Goal: Information Seeking & Learning: Learn about a topic

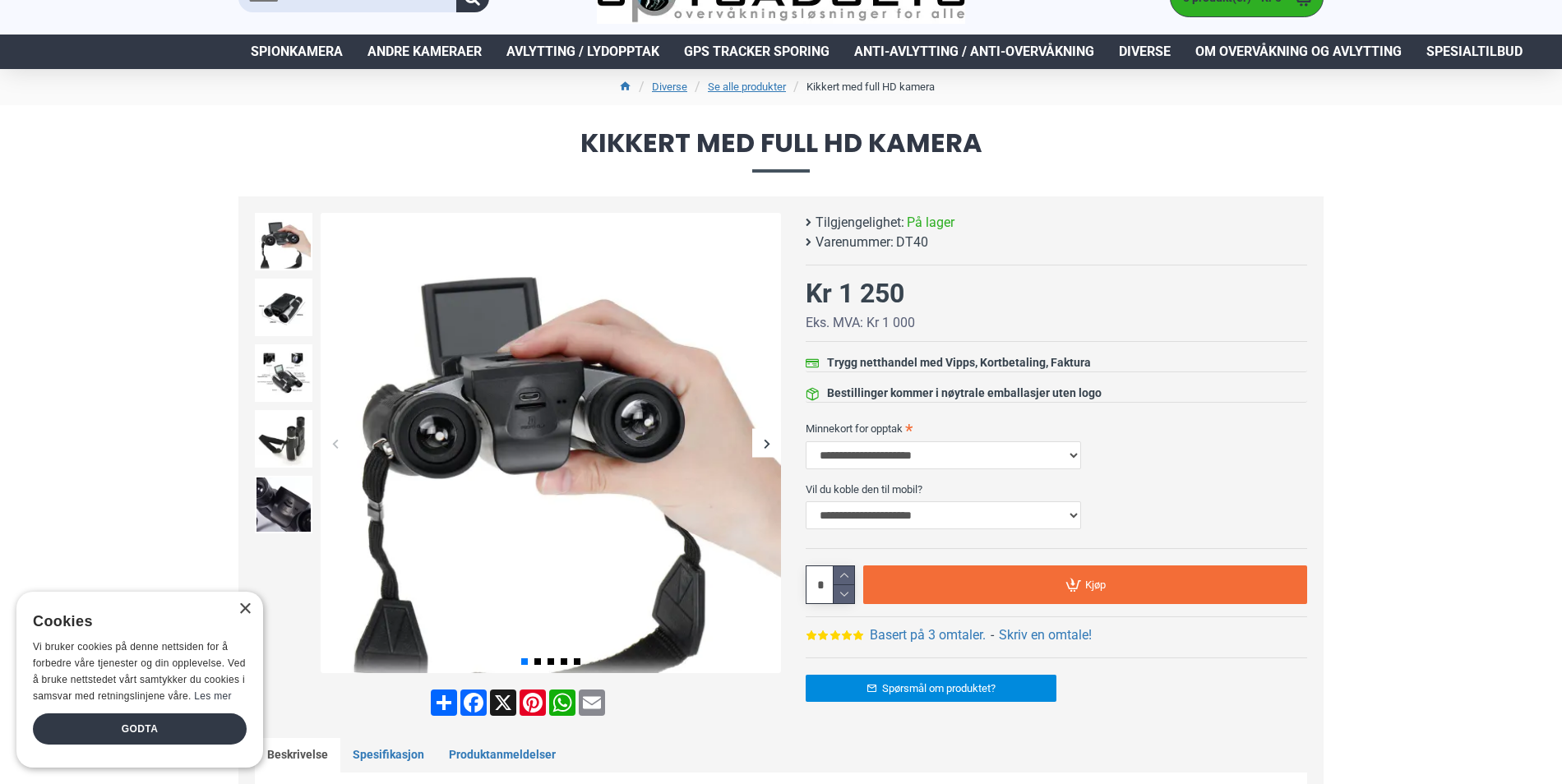
scroll to position [83, 0]
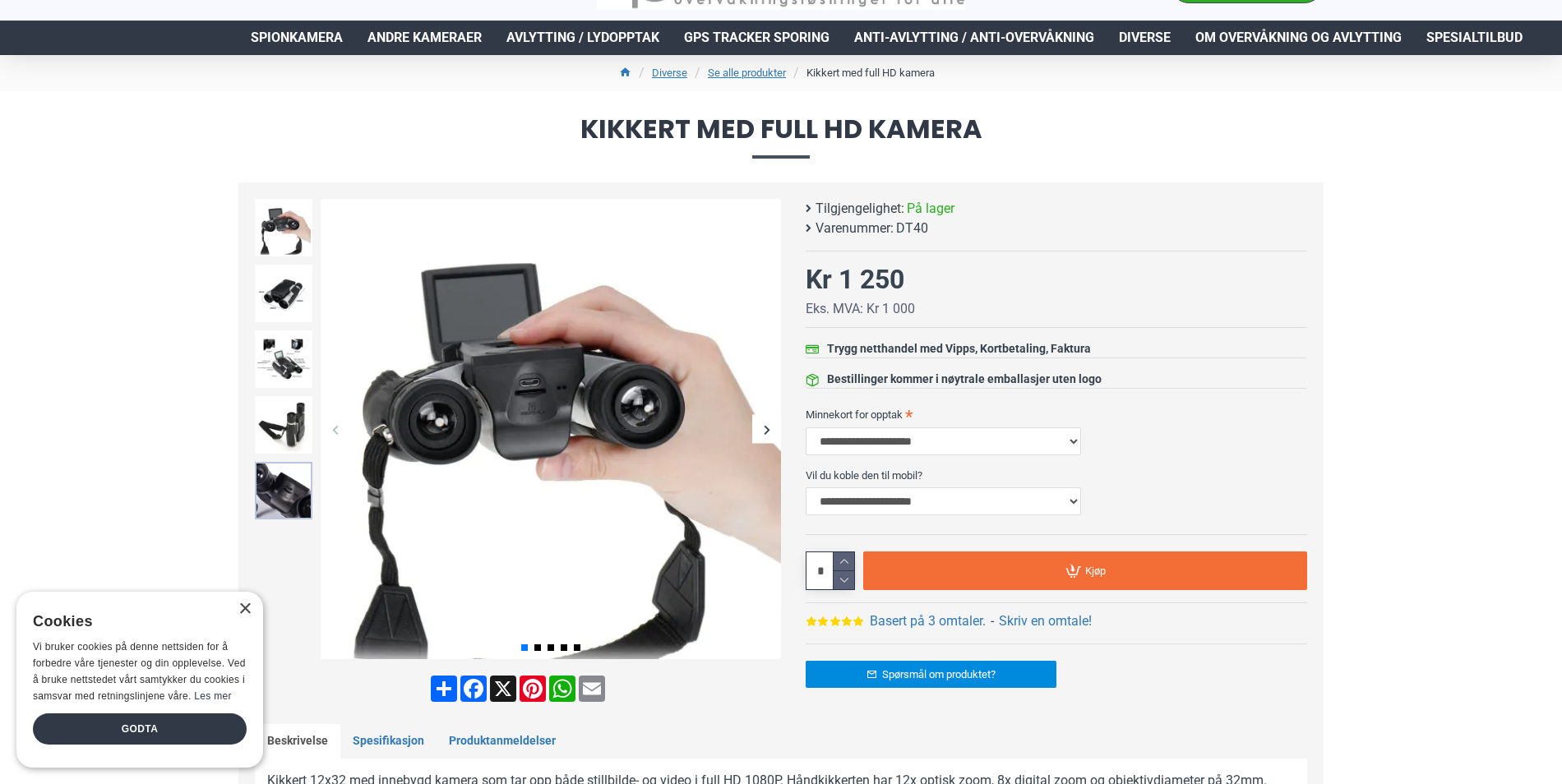
click at [286, 494] on img at bounding box center [284, 491] width 58 height 58
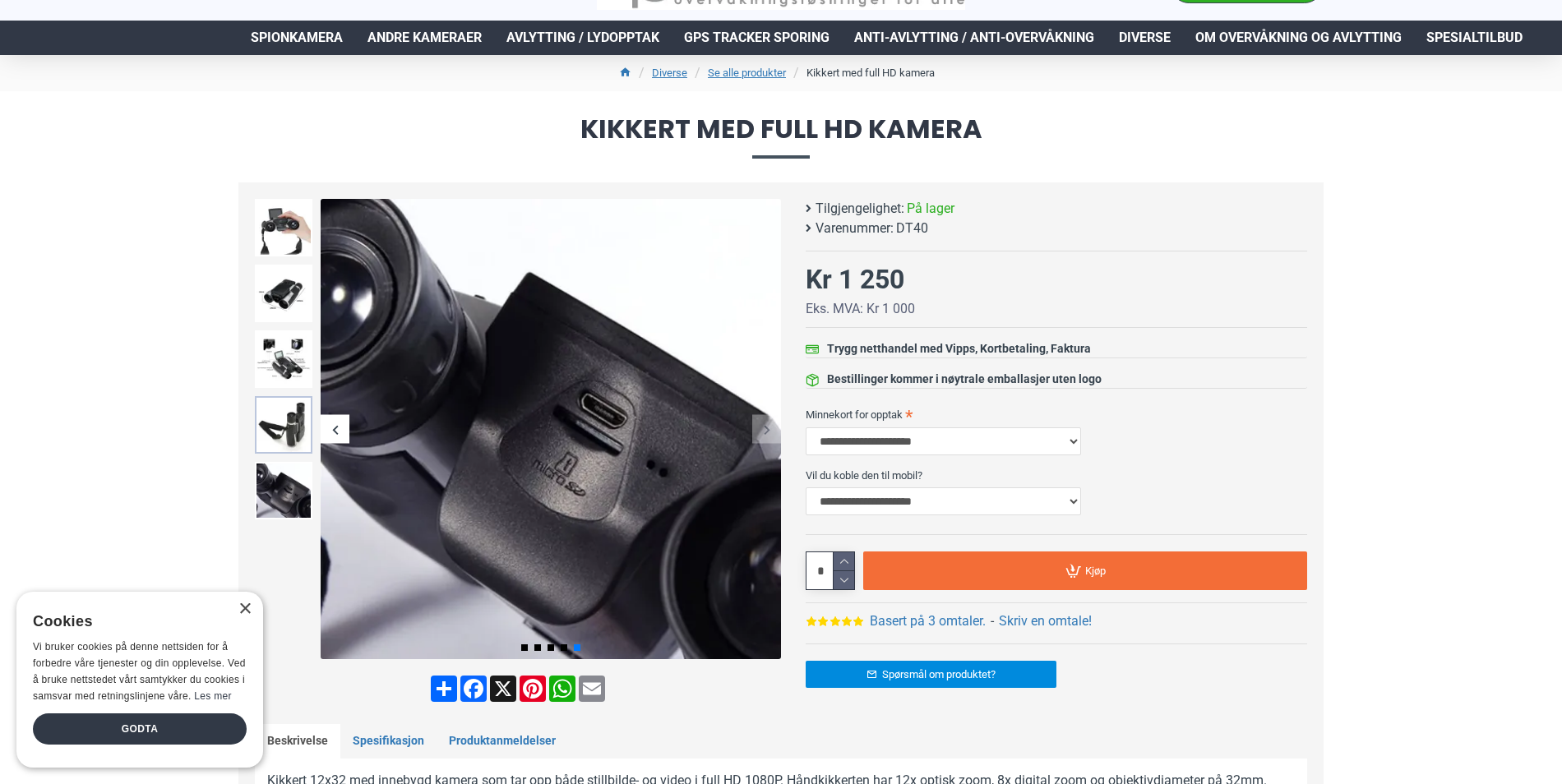
click at [285, 426] on img at bounding box center [284, 425] width 58 height 58
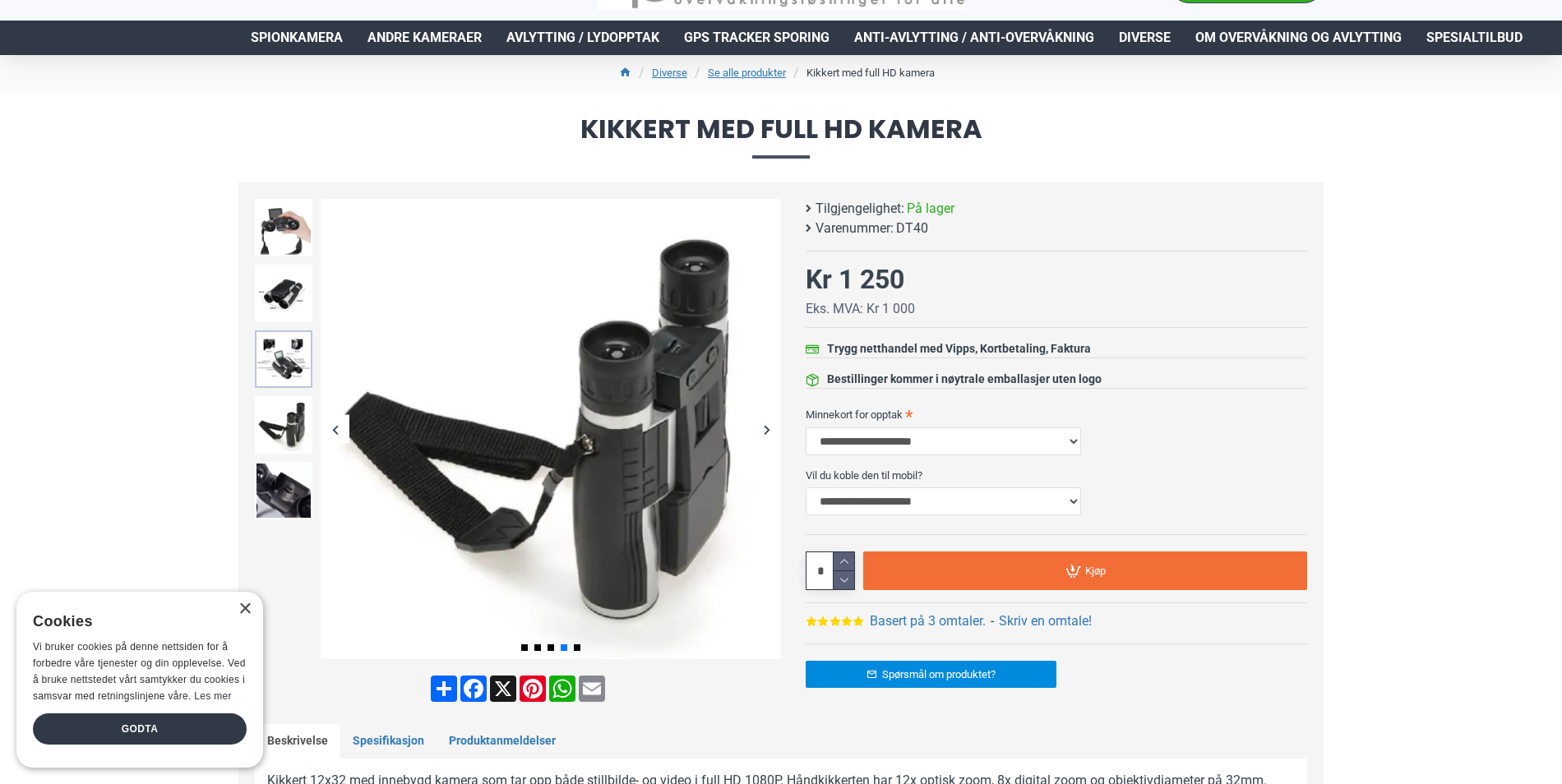
click at [286, 363] on img at bounding box center [284, 359] width 58 height 58
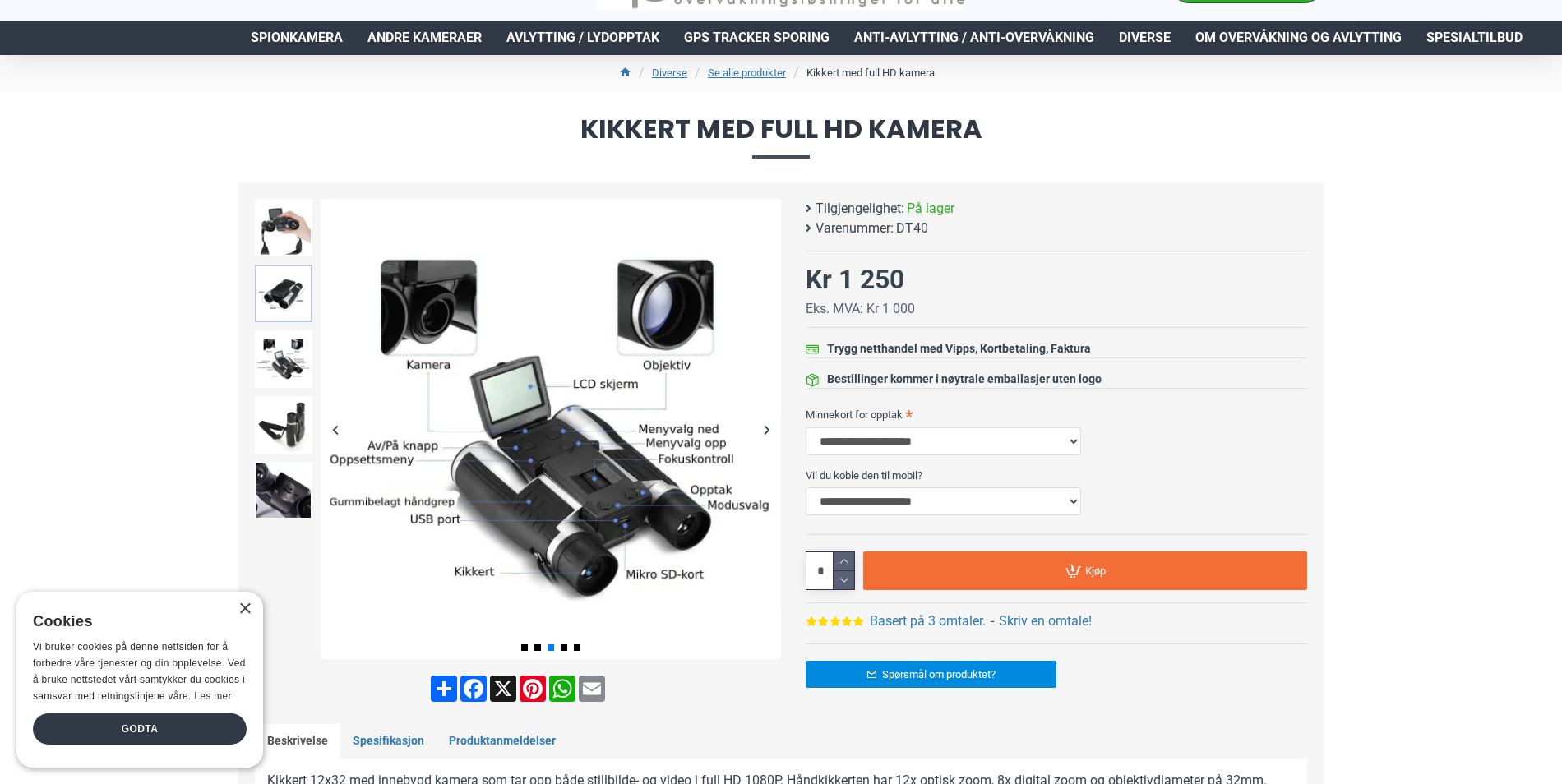
click at [285, 304] on img at bounding box center [284, 293] width 58 height 58
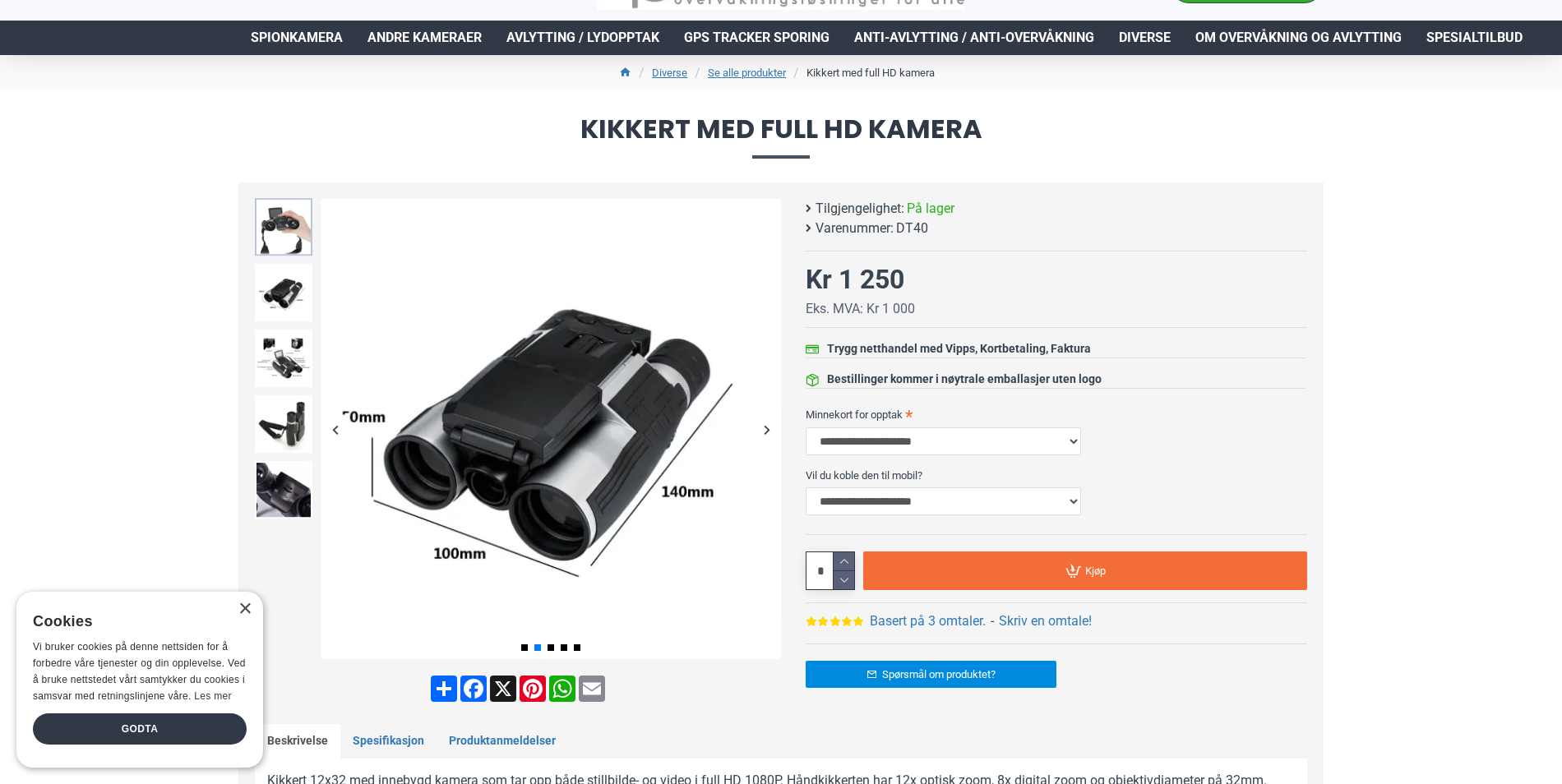
click at [282, 233] on img at bounding box center [284, 227] width 58 height 58
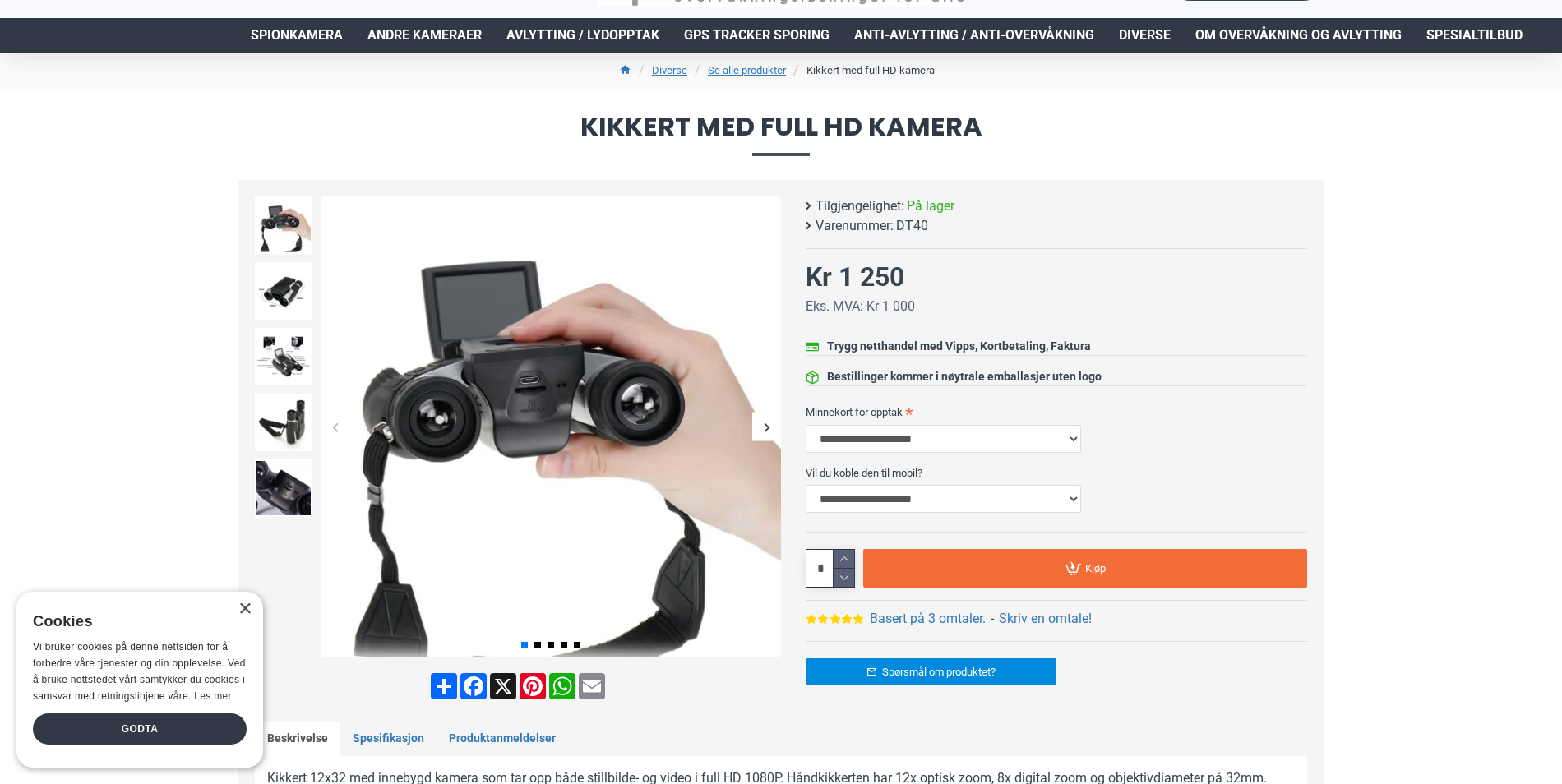
scroll to position [164, 0]
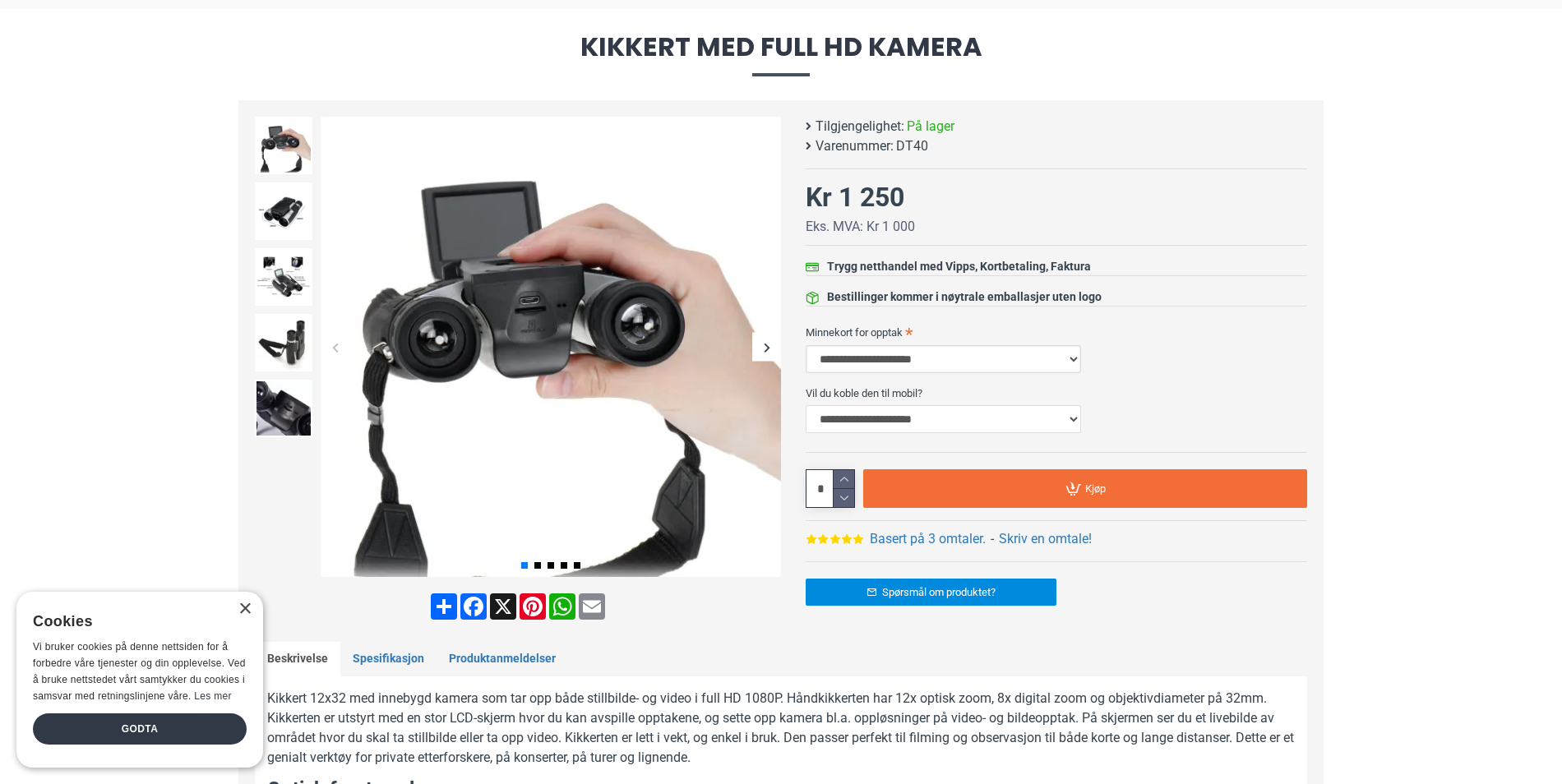
click at [909, 356] on select "**********" at bounding box center [943, 358] width 276 height 28
select select "***"
click at [806, 345] on select "**********" at bounding box center [943, 358] width 276 height 28
click at [889, 413] on select "**********" at bounding box center [943, 419] width 276 height 28
click at [1154, 429] on div "**********" at bounding box center [1056, 406] width 502 height 54
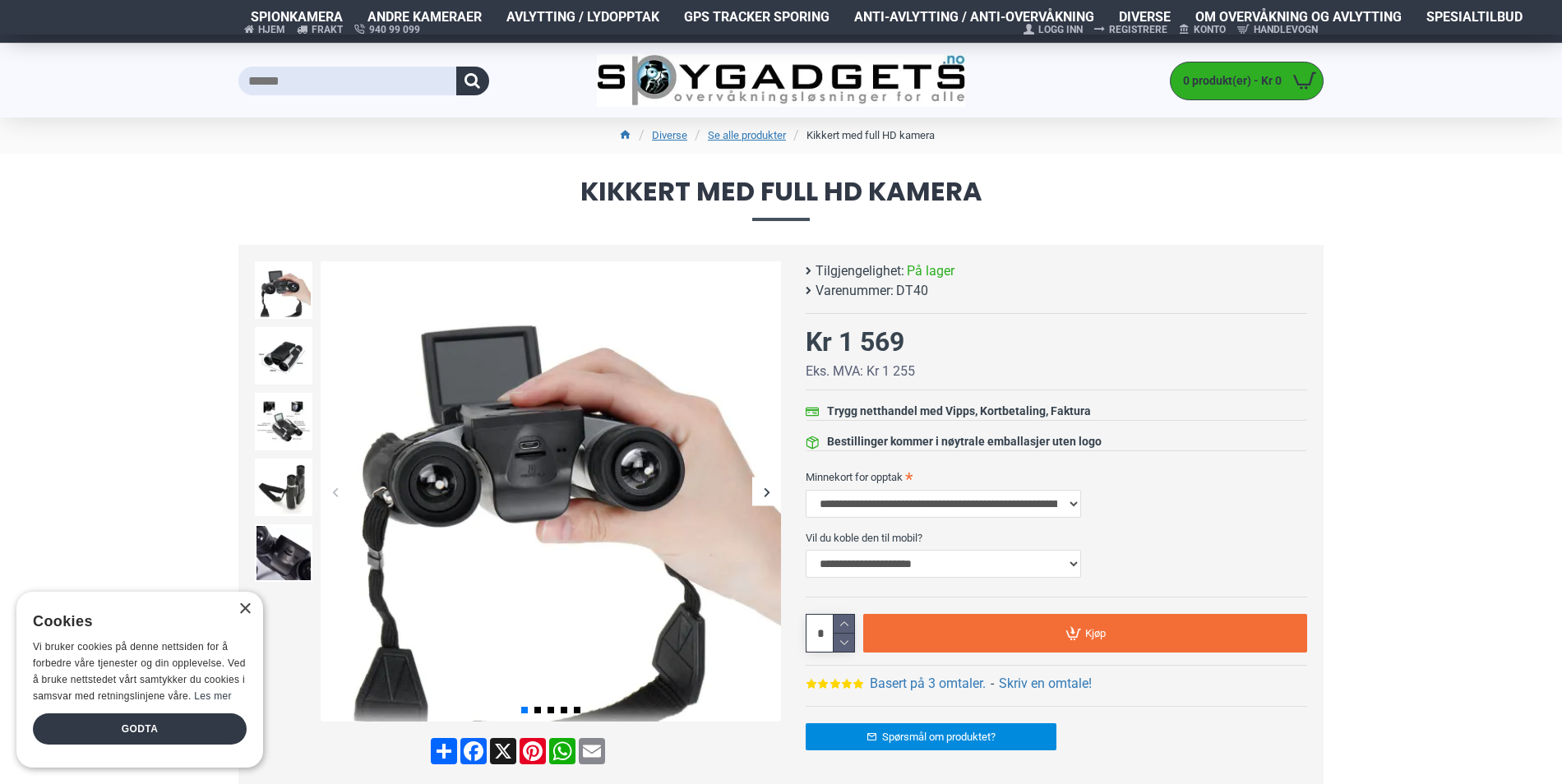
scroll to position [0, 0]
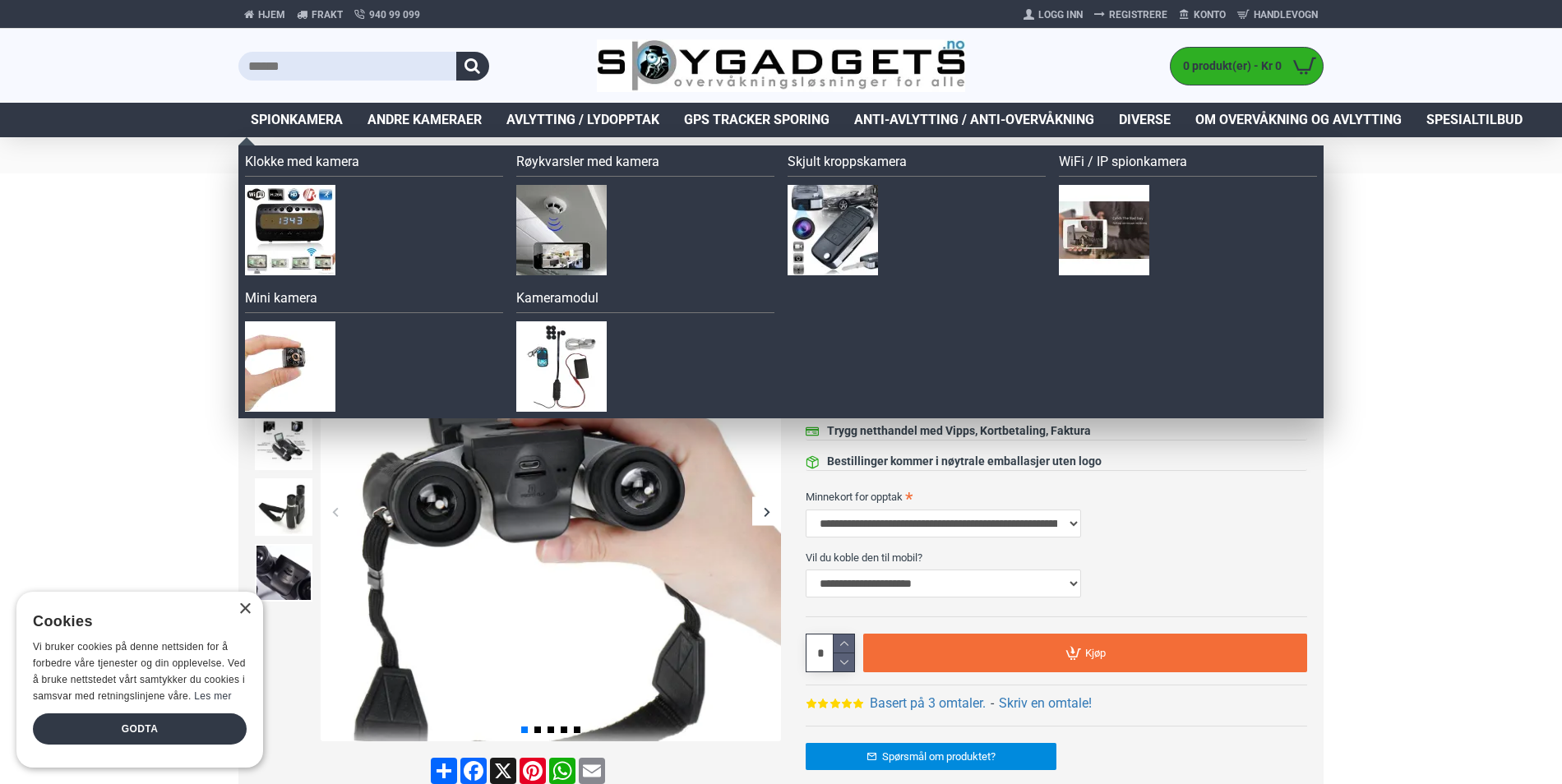
click at [295, 120] on span "Spionkamera" at bounding box center [297, 120] width 92 height 20
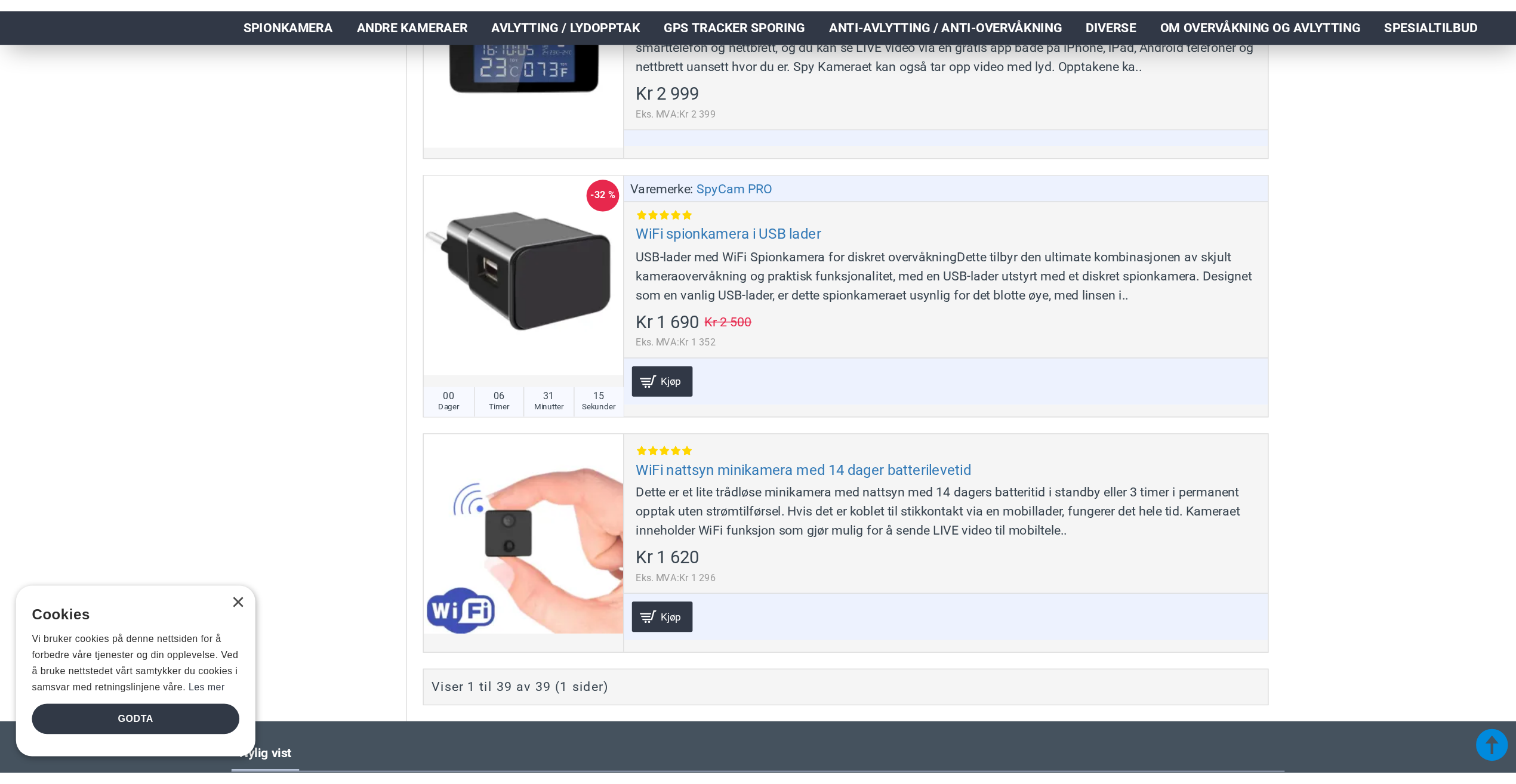
scroll to position [7041, 0]
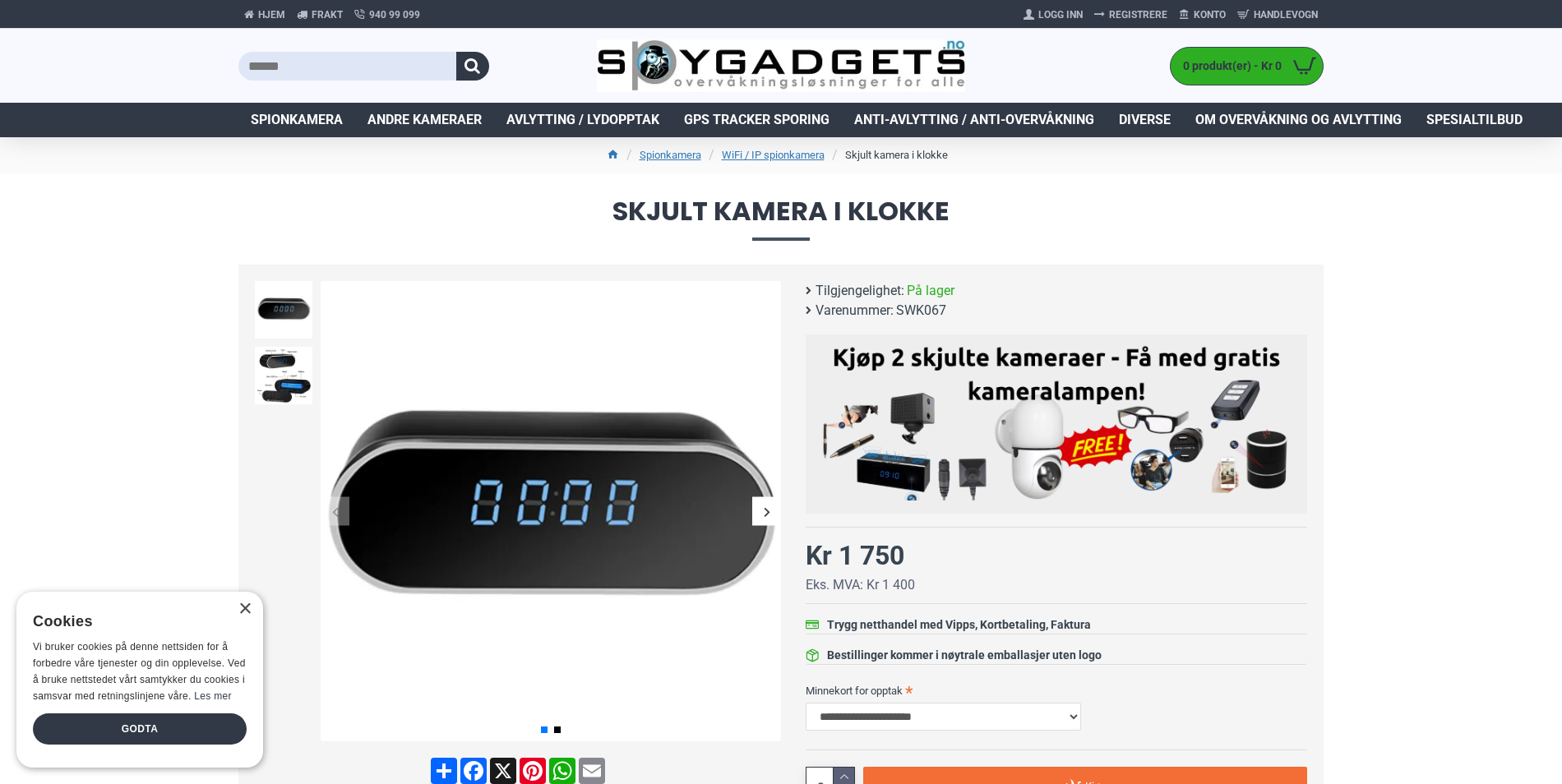
click at [762, 509] on div "Next slide" at bounding box center [767, 512] width 29 height 29
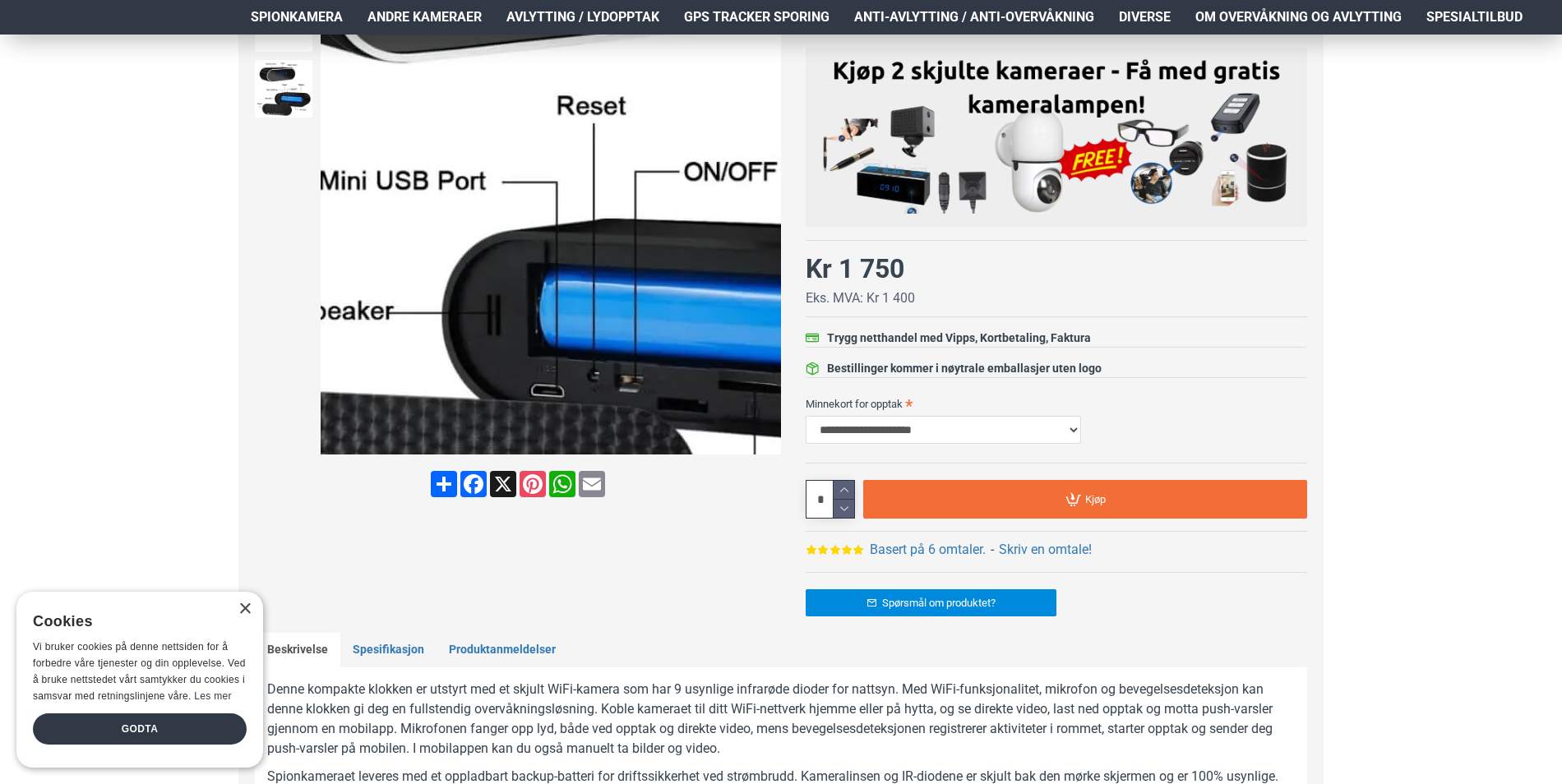
scroll to position [411, 0]
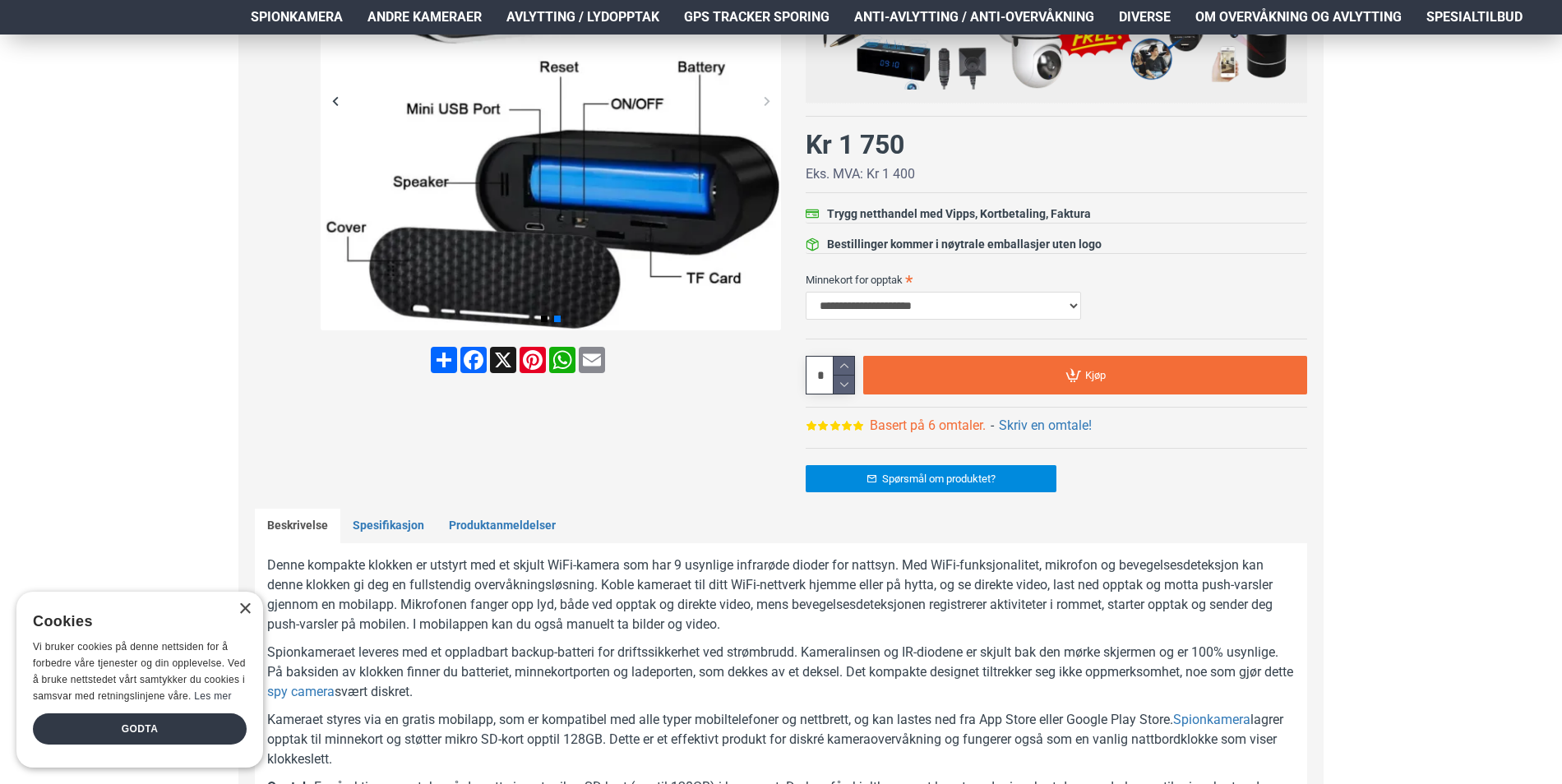
click at [880, 425] on link "Basert på 6 omtaler." at bounding box center [928, 426] width 116 height 20
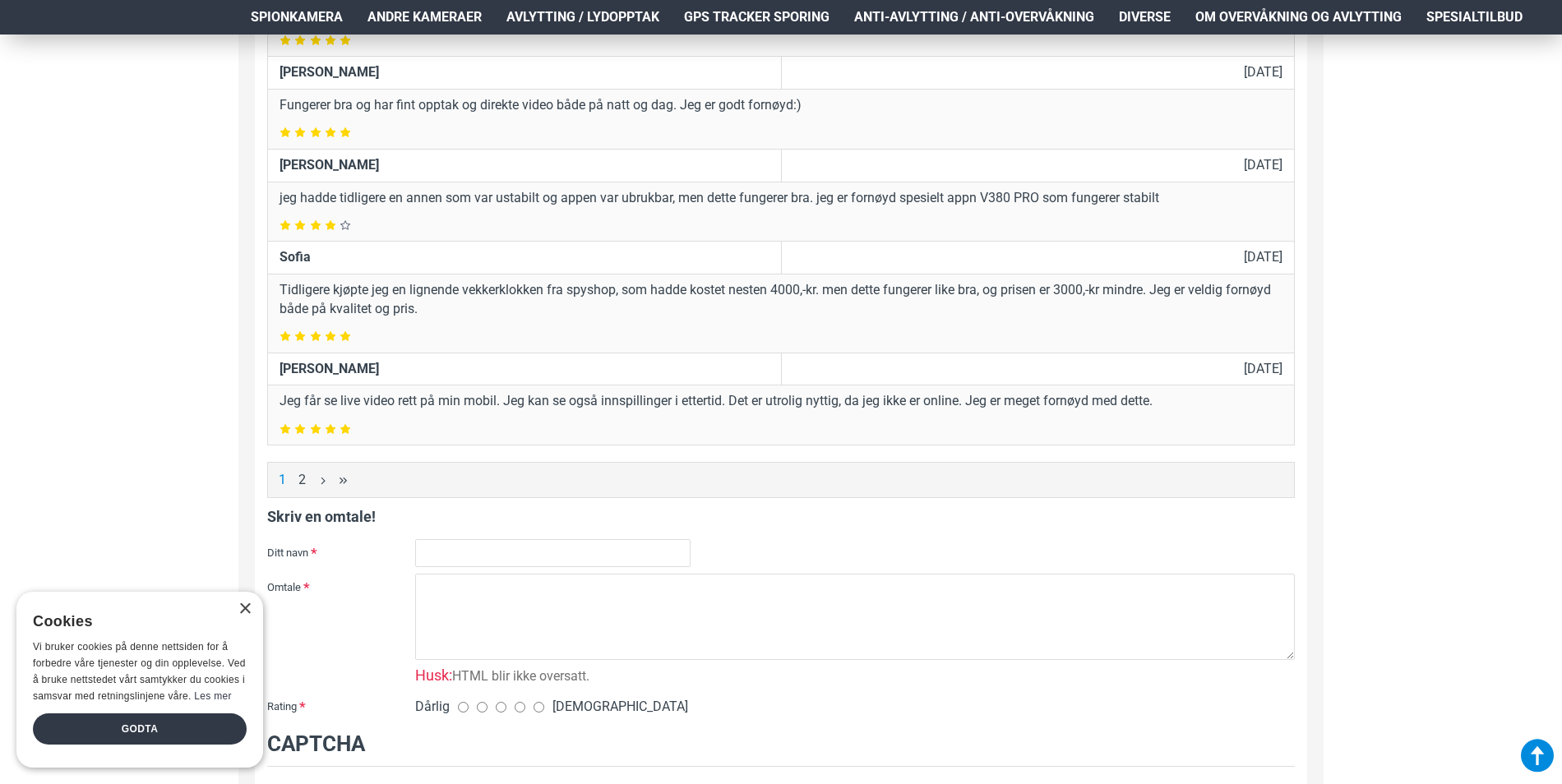
scroll to position [1012, 0]
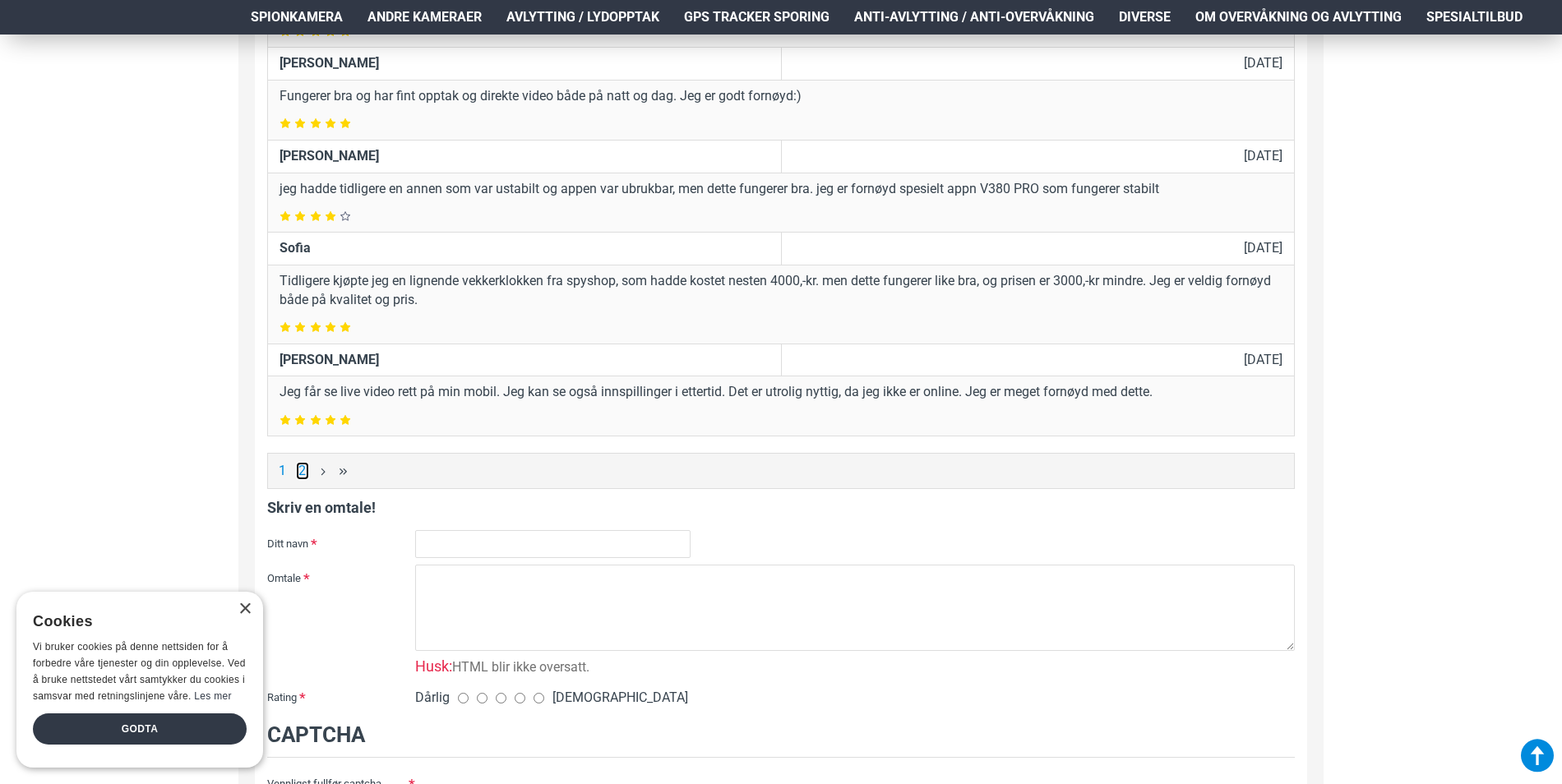
click at [304, 471] on link "2" at bounding box center [303, 471] width 13 height 18
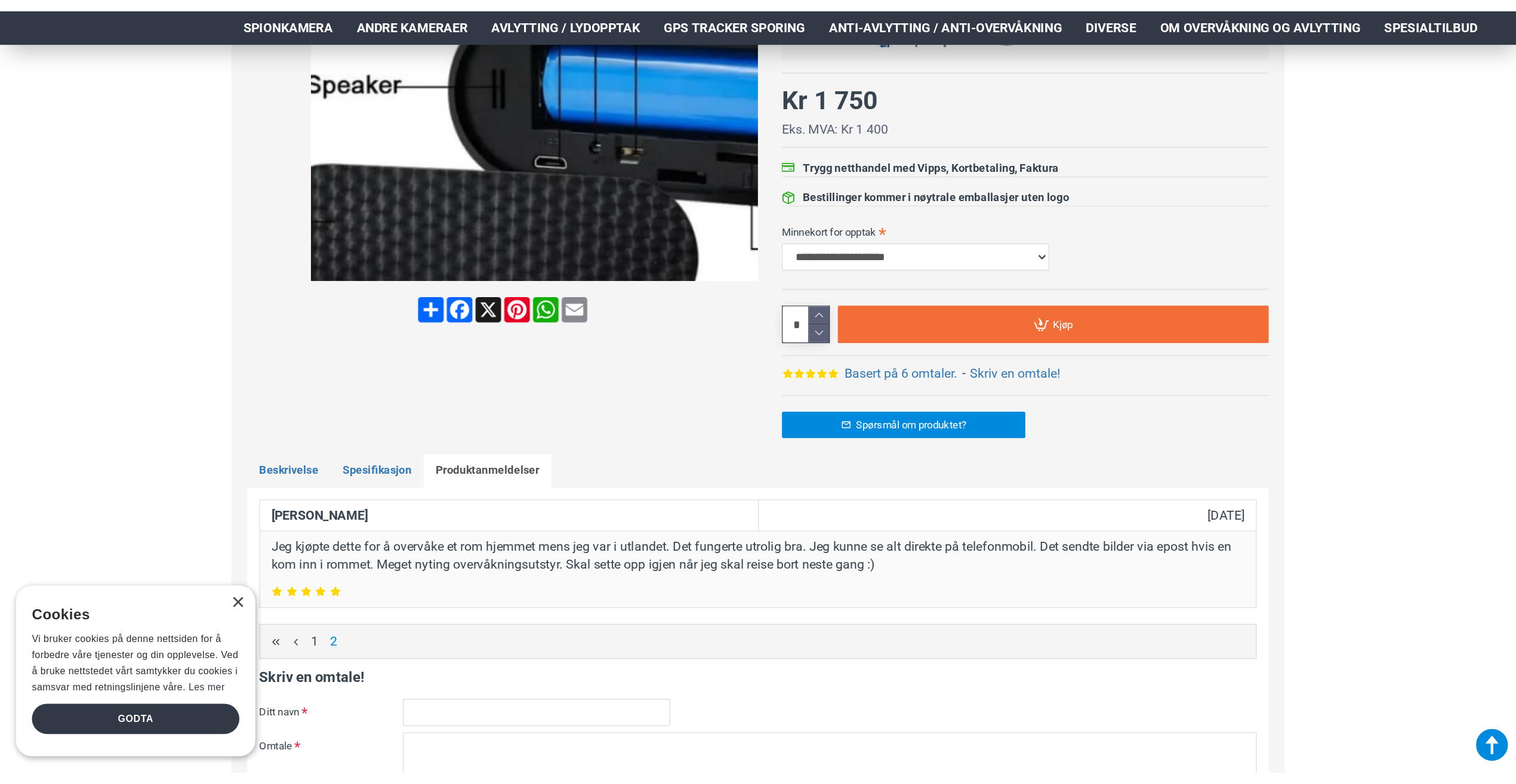
scroll to position [78, 0]
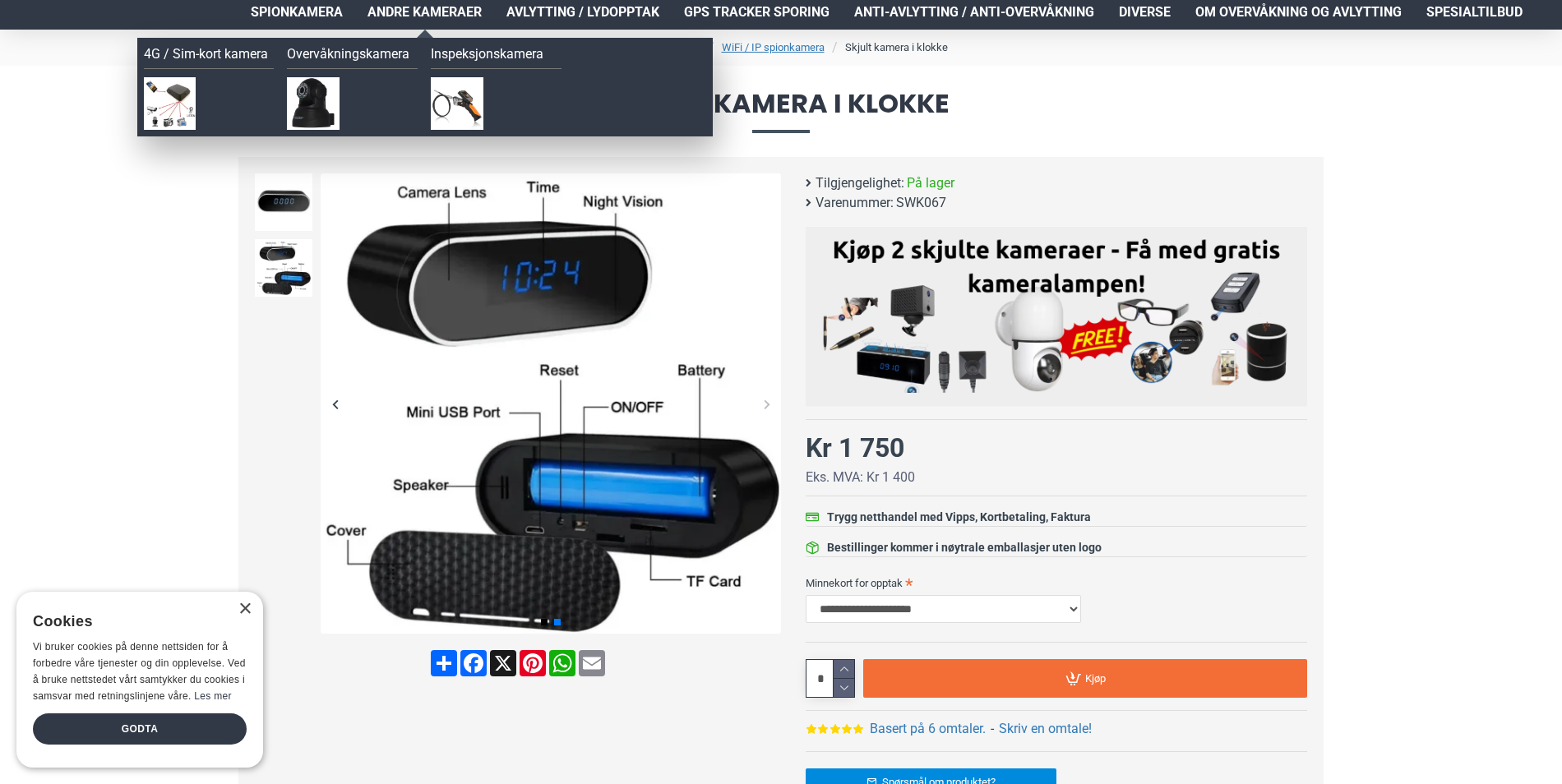
click at [418, 10] on span "Andre kameraer" at bounding box center [424, 12] width 114 height 20
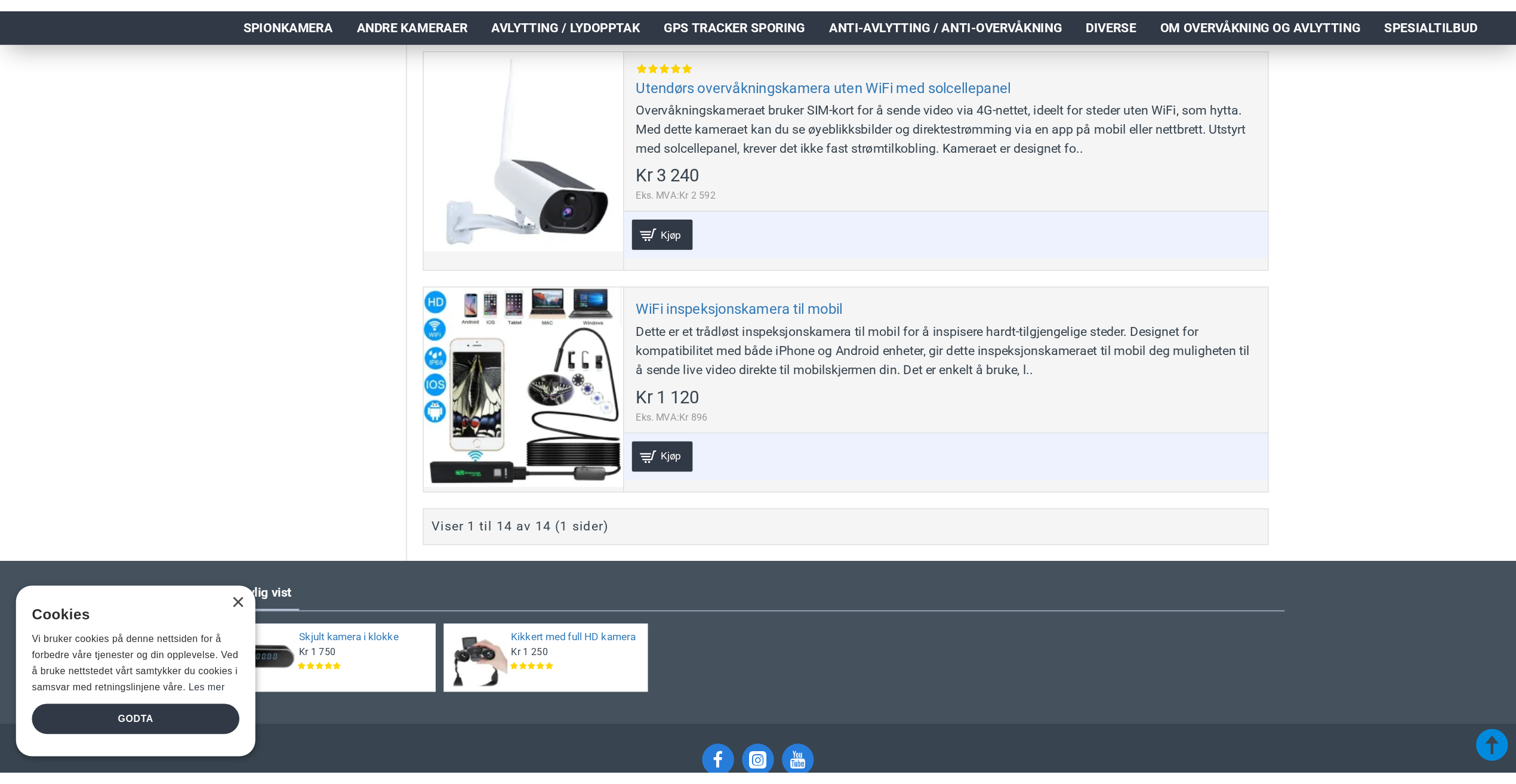
scroll to position [2327, 0]
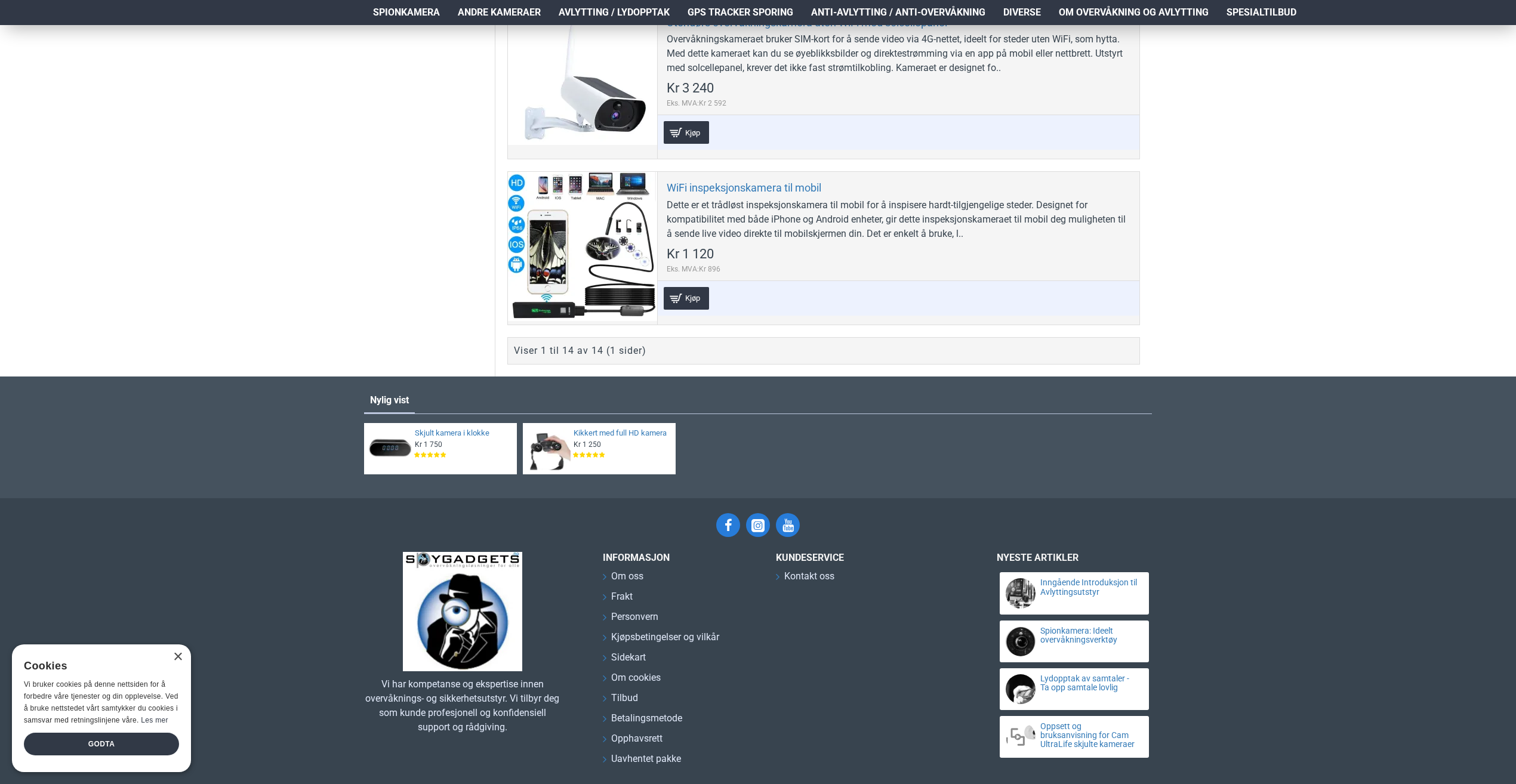
click at [423, 10] on span "Spionkamera" at bounding box center [407, 13] width 67 height 15
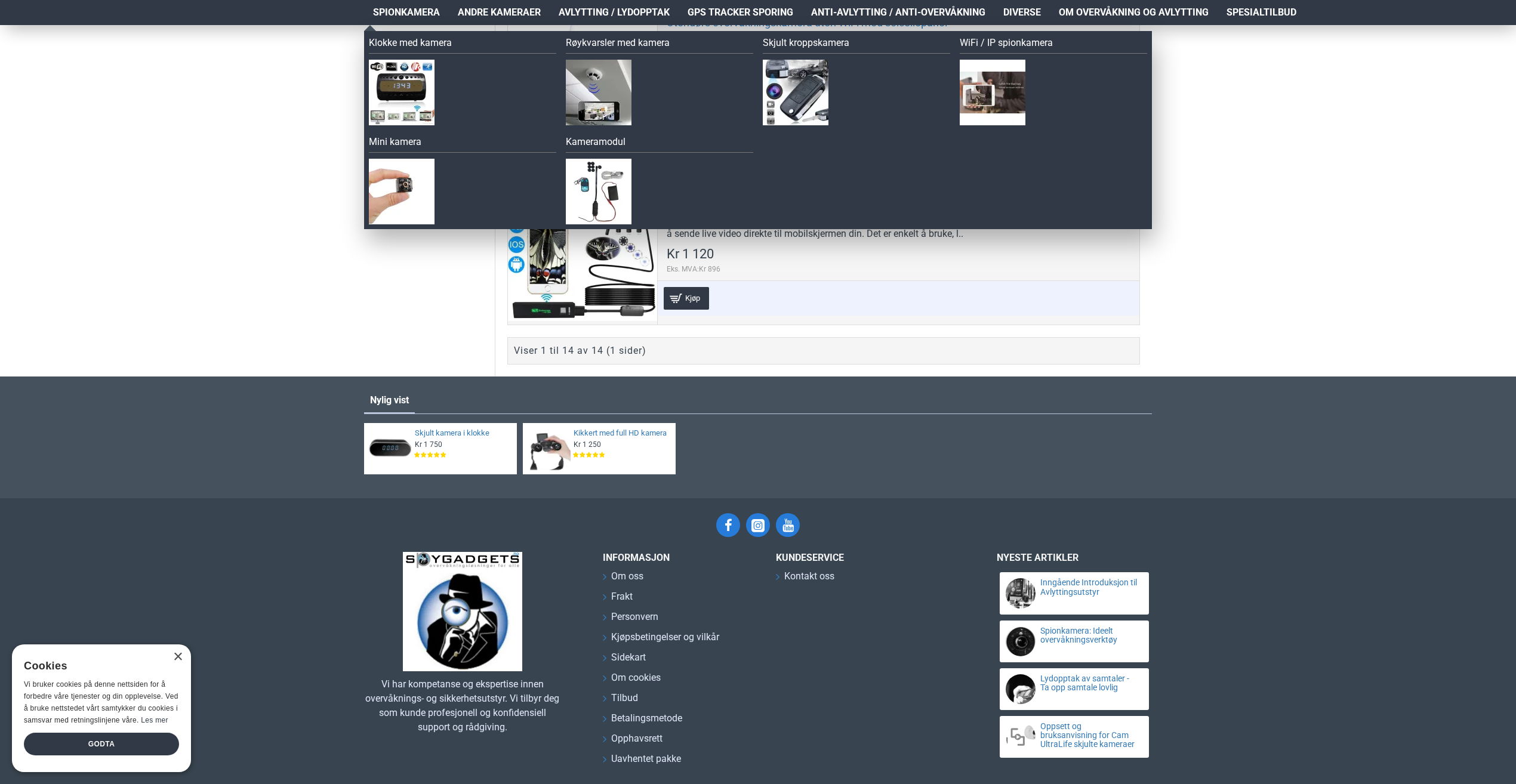
click at [401, 7] on span "Spionkamera" at bounding box center [407, 13] width 67 height 15
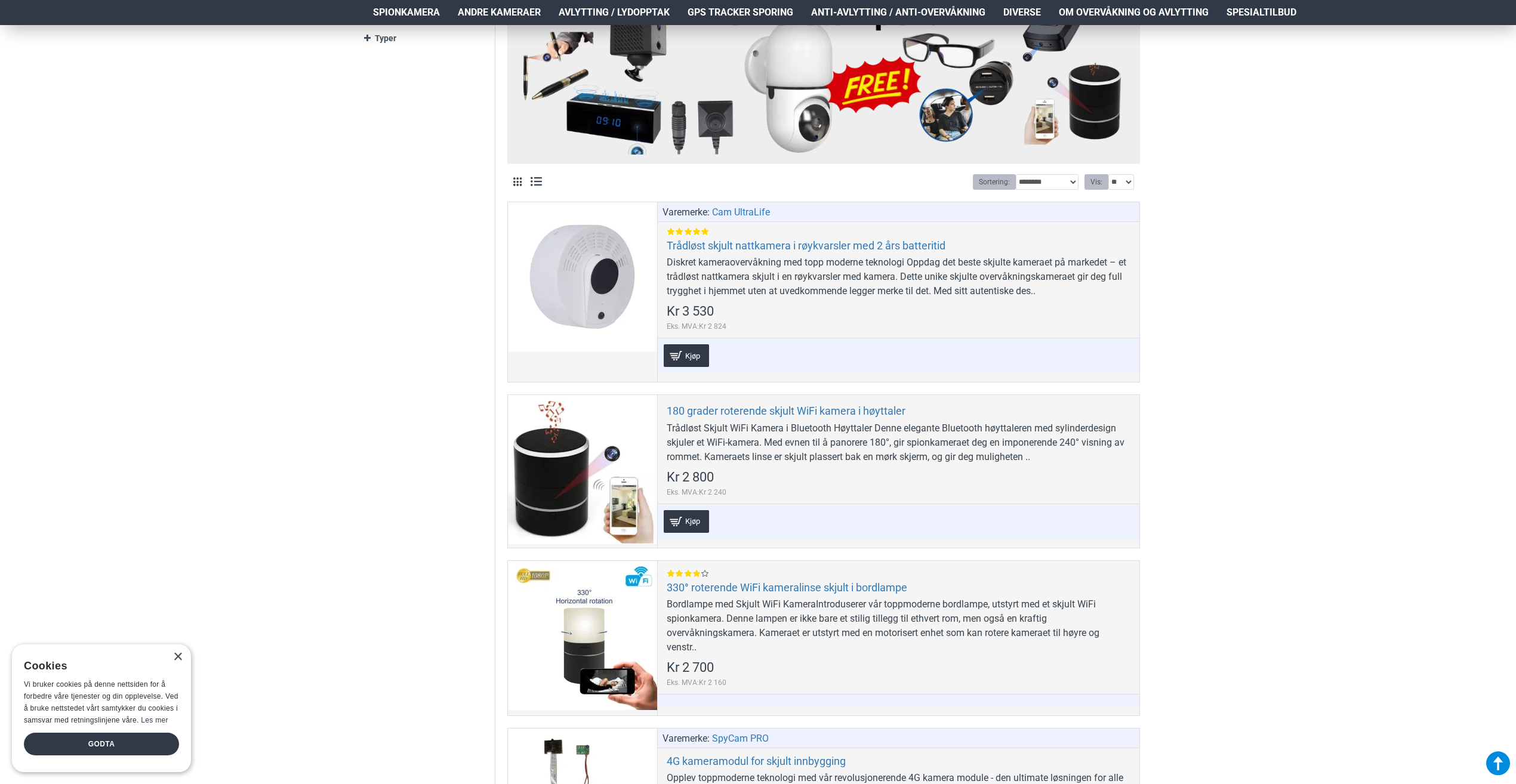
scroll to position [776, 0]
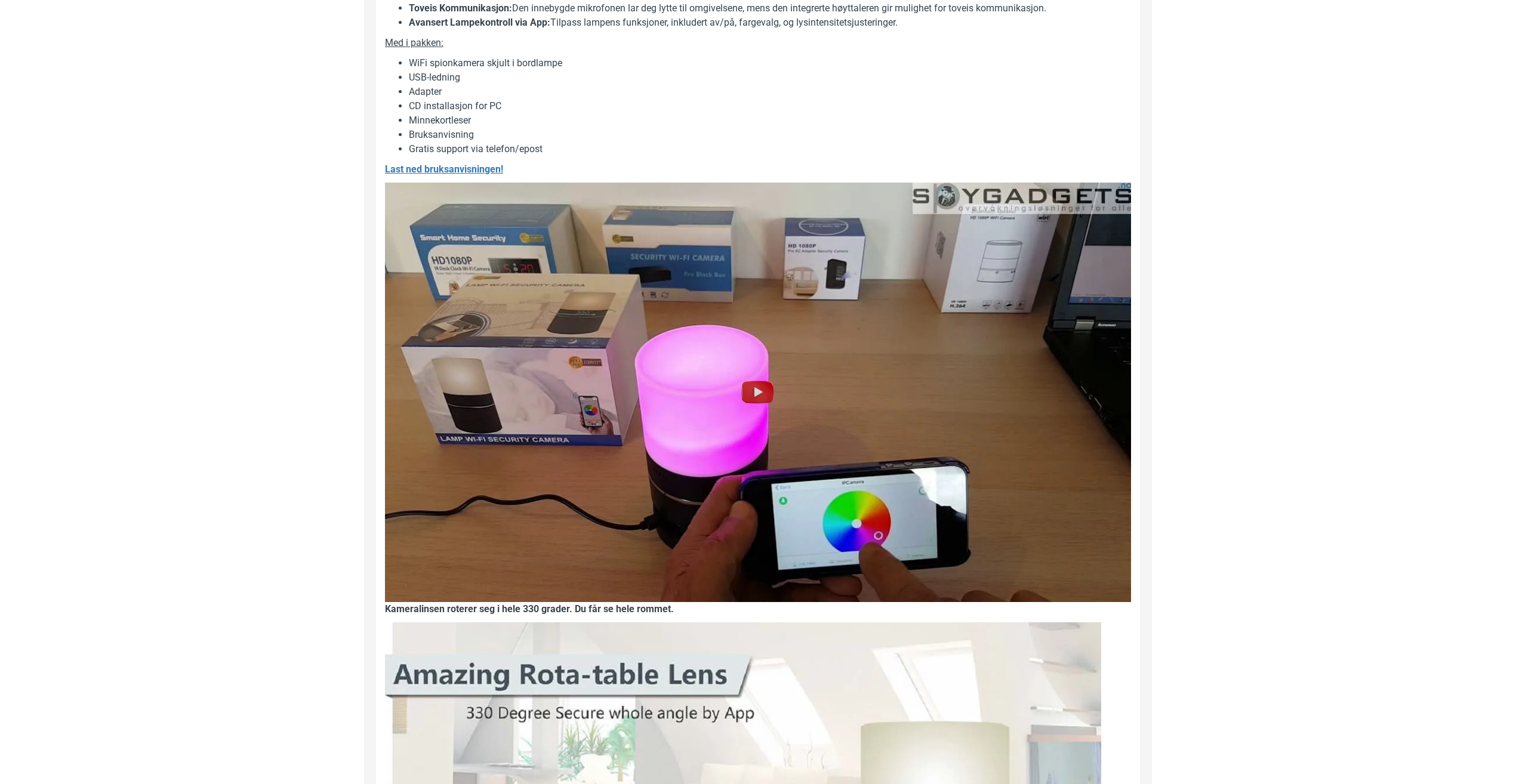
scroll to position [1074, 0]
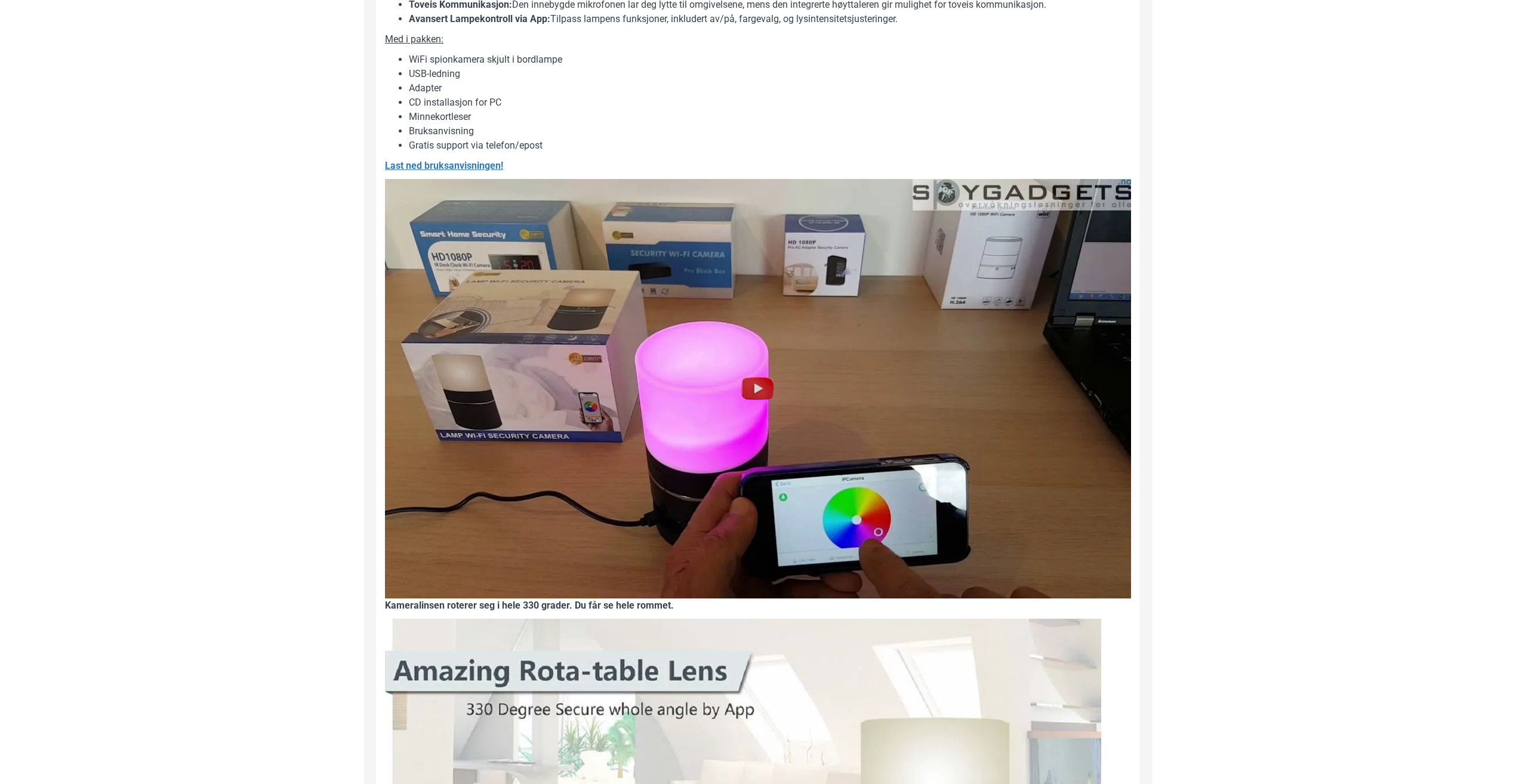
click at [747, 396] on img at bounding box center [758, 388] width 38 height 38
